Goal: Task Accomplishment & Management: Complete application form

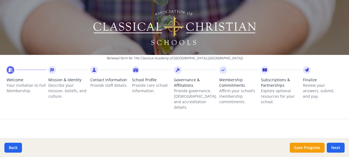
scroll to position [4, 0]
click at [10, 73] on div at bounding box center [11, 70] width 8 height 8
click at [336, 145] on button "Next" at bounding box center [336, 148] width 18 height 10
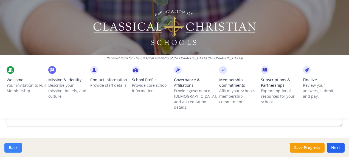
click at [15, 147] on button "Back" at bounding box center [13, 148] width 18 height 10
